Goal: Share content: Share content

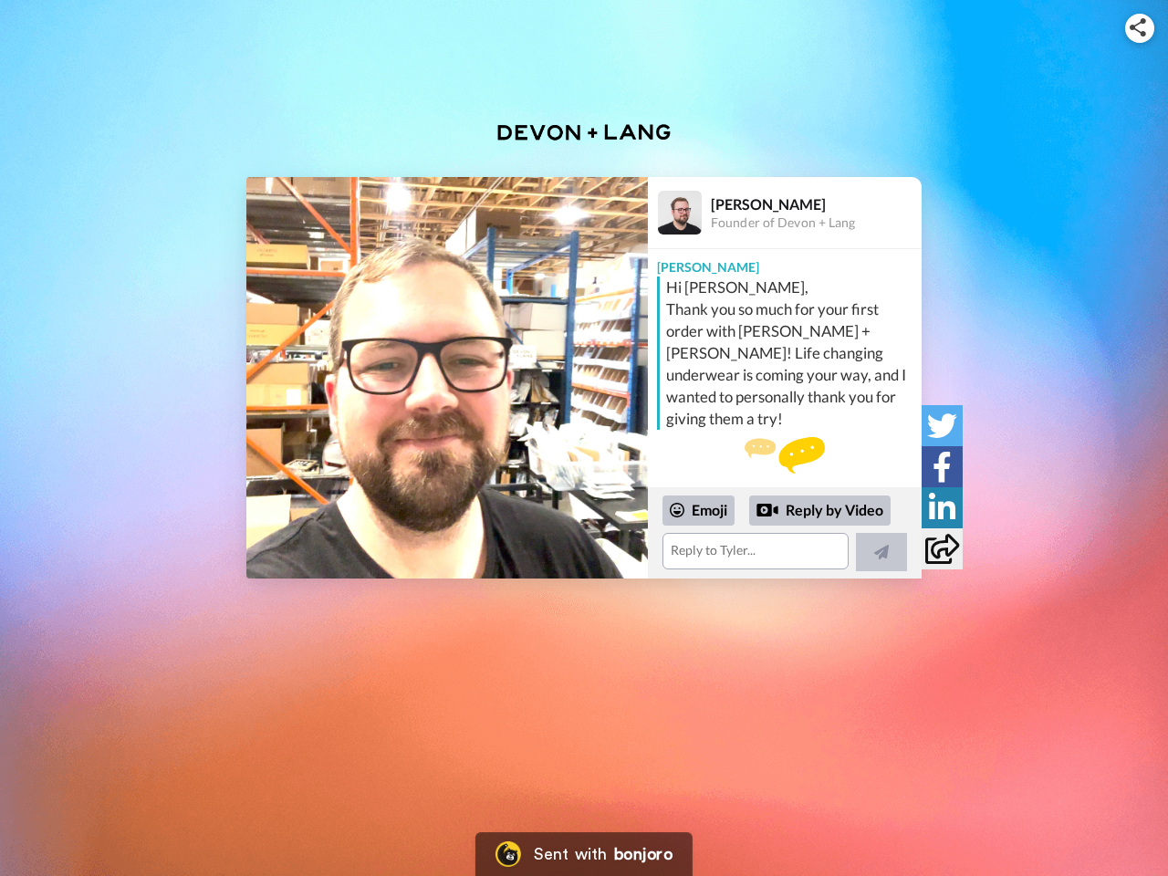
click at [1139, 27] on img at bounding box center [1137, 27] width 16 height 18
click at [447, 378] on button "Copy embed code" at bounding box center [583, 383] width 301 height 31
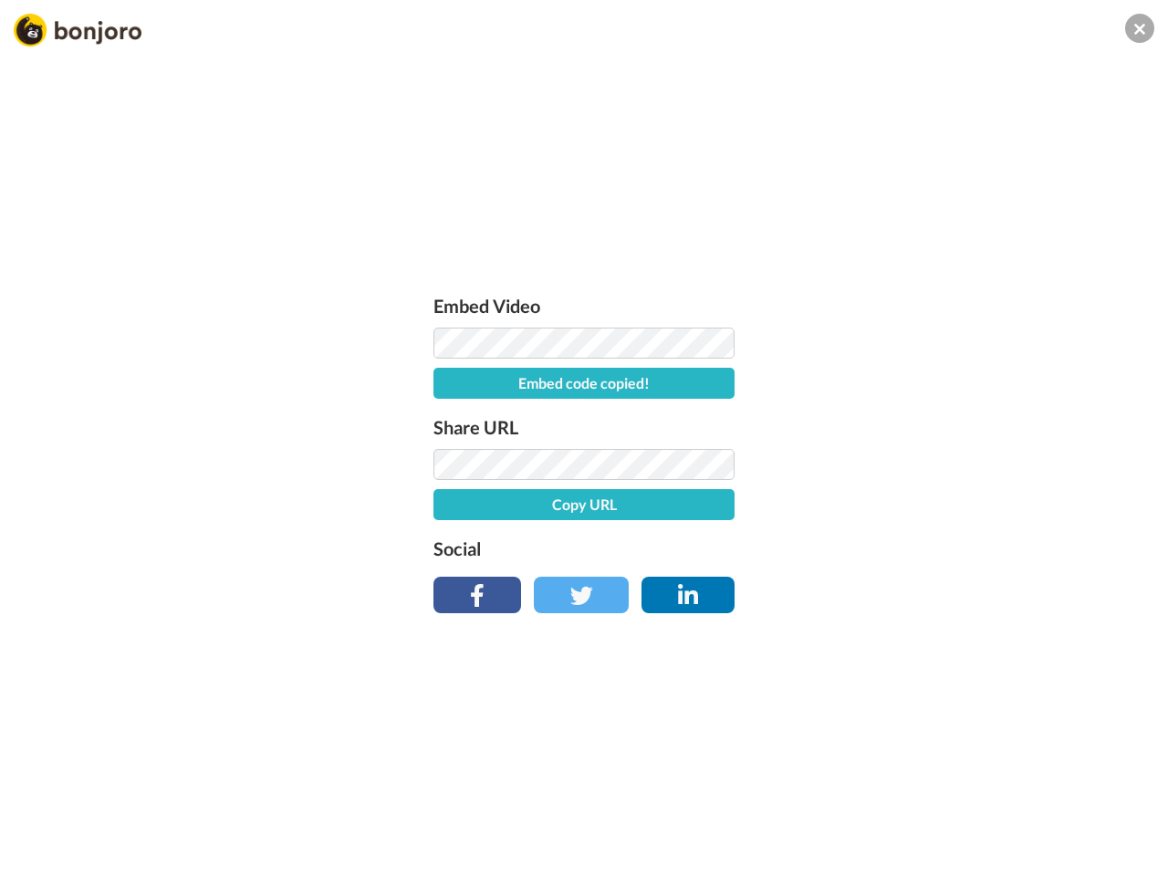
click at [784, 533] on div "Embed Video Embed code copied! Share URL Copy URL Social" at bounding box center [584, 537] width 1168 height 876
click at [699, 510] on button "Copy URL" at bounding box center [583, 504] width 301 height 31
click at [820, 511] on div "Embed Video Embed code copied! Share URL URL copied! Social" at bounding box center [584, 537] width 1168 height 876
click at [881, 552] on div "Embed Video Embed code copied! Share URL URL copied! Social" at bounding box center [584, 537] width 1168 height 876
click at [941, 425] on div "Embed Video Embed code copied! Share URL URL copied! Social" at bounding box center [584, 537] width 1168 height 876
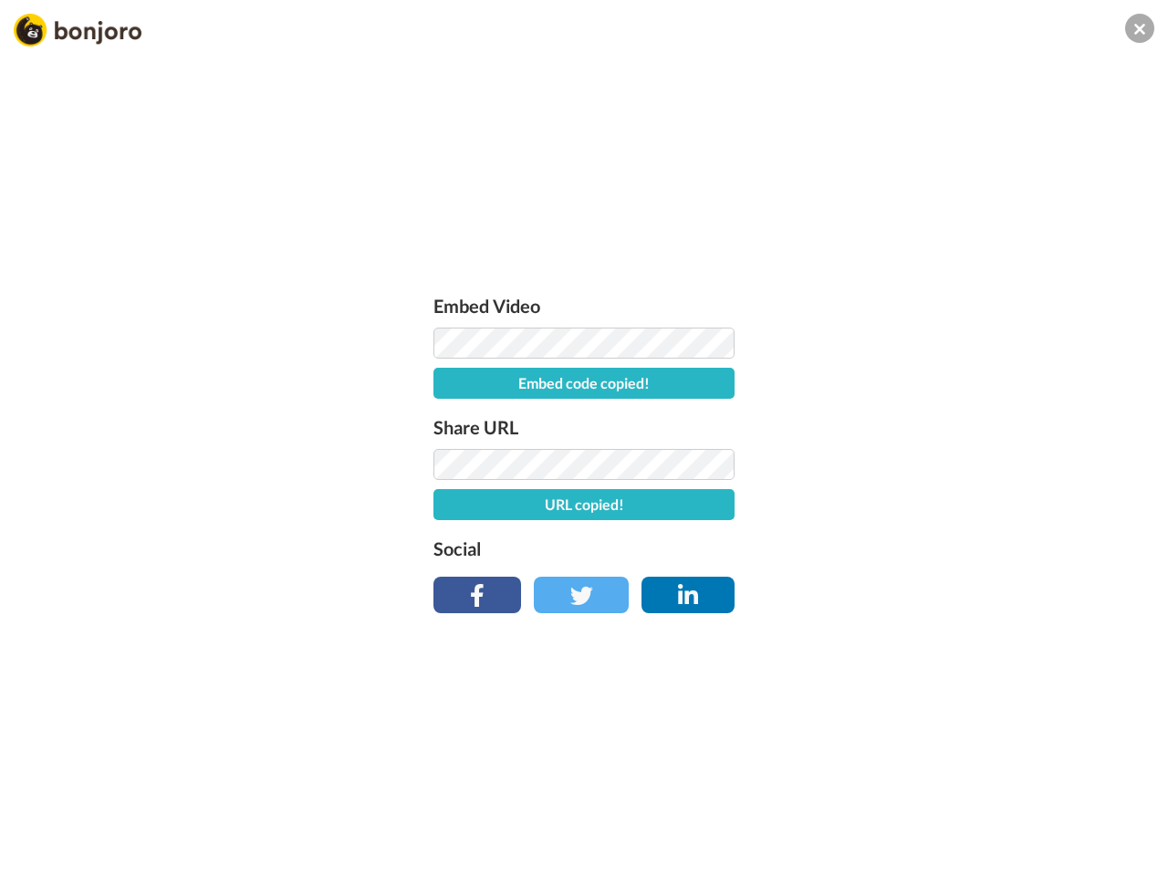
click at [941, 466] on div "Embed Video Embed code copied! Share URL URL copied! Social" at bounding box center [584, 537] width 1168 height 876
click at [941, 507] on div "Embed Video Embed code copied! Share URL URL copied! Social" at bounding box center [584, 537] width 1168 height 876
click at [941, 548] on div "Embed Video Embed code copied! Share URL URL copied! Social" at bounding box center [584, 537] width 1168 height 876
